Goal: Task Accomplishment & Management: Manage account settings

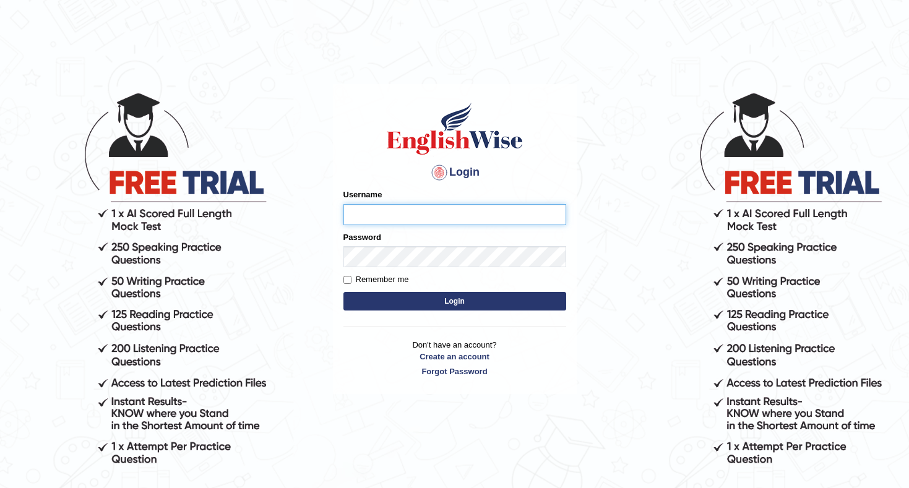
type input "Rakshya123"
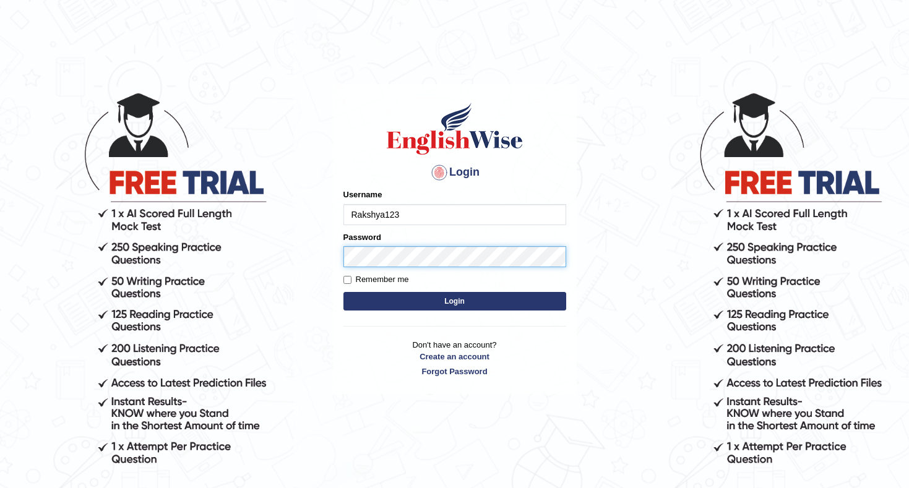
click at [454, 301] on button "Login" at bounding box center [454, 301] width 223 height 19
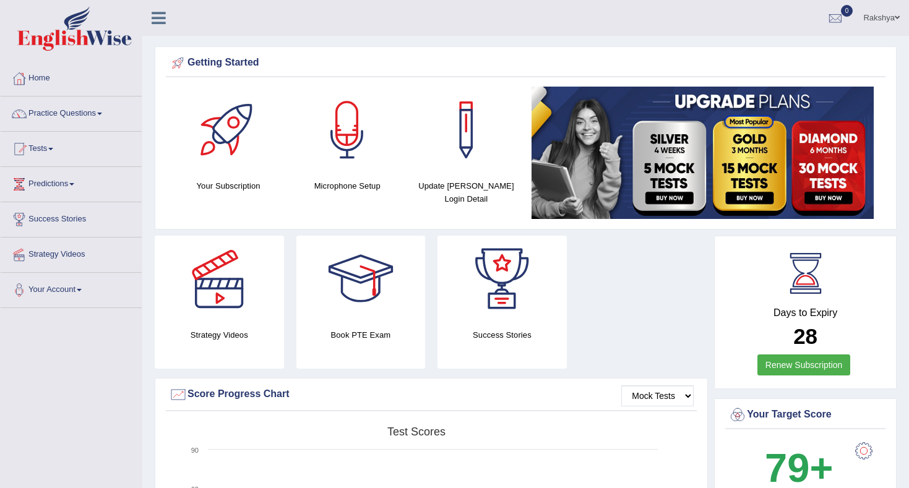
click at [887, 20] on link "Rakshya" at bounding box center [880, 16] width 55 height 32
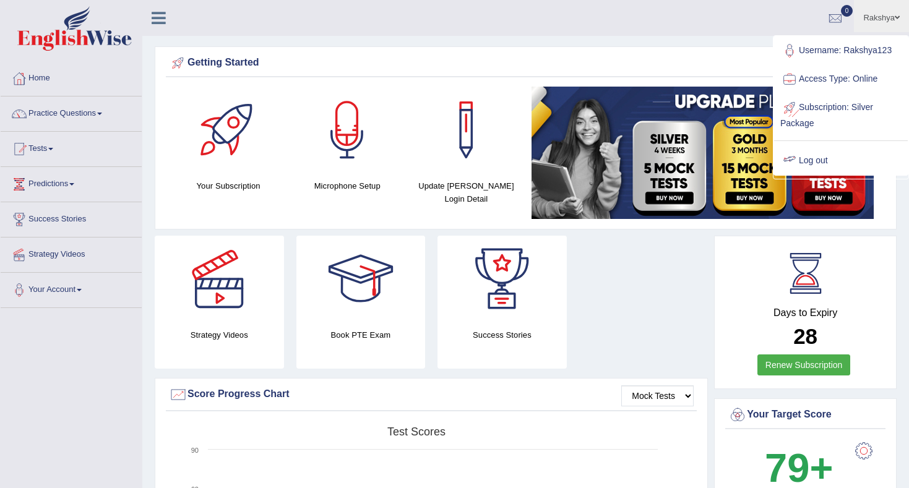
click at [836, 153] on link "Log out" at bounding box center [841, 161] width 134 height 28
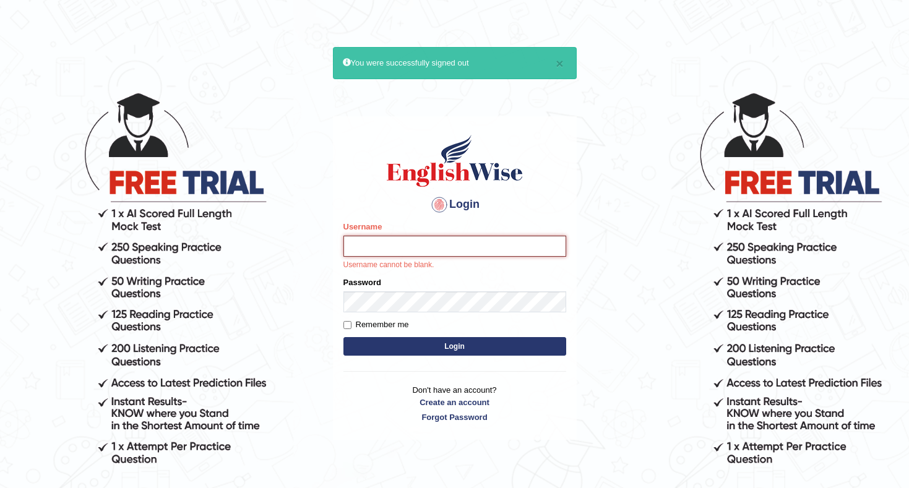
type input "Rakshya123"
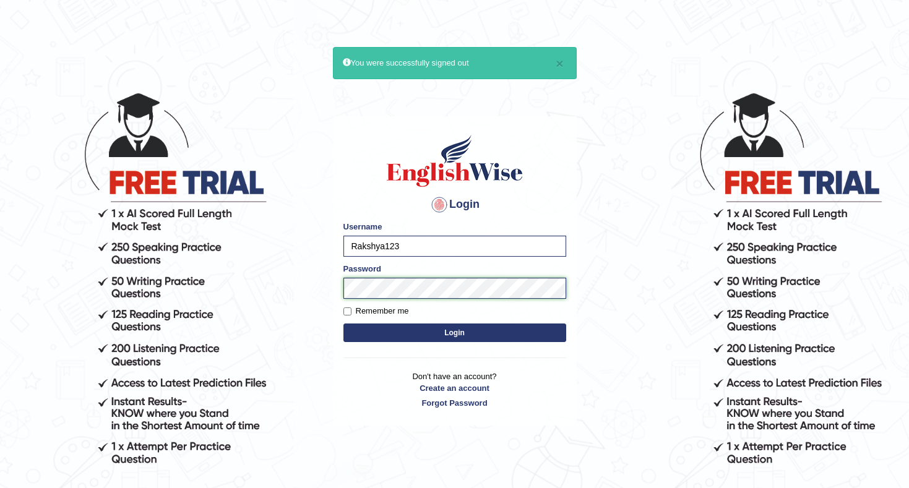
click at [337, 285] on div "Login Please fix the following errors: Username Rakshya123 Password Remember me…" at bounding box center [455, 271] width 244 height 310
